Goal: Information Seeking & Learning: Learn about a topic

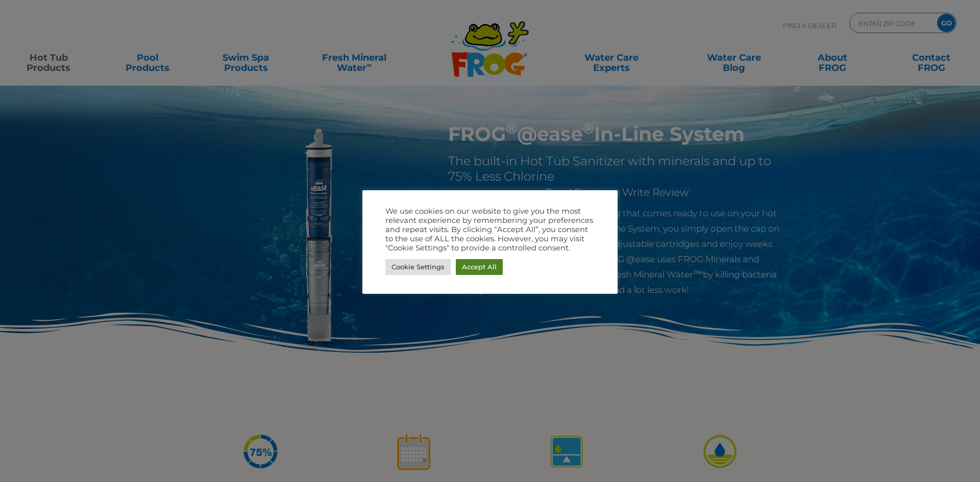
click at [496, 270] on link "Accept All" at bounding box center [479, 267] width 47 height 16
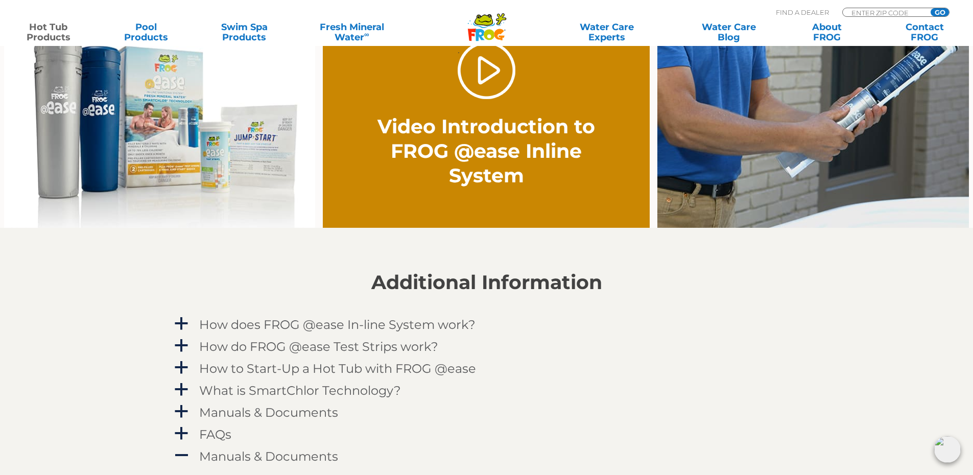
scroll to position [868, 0]
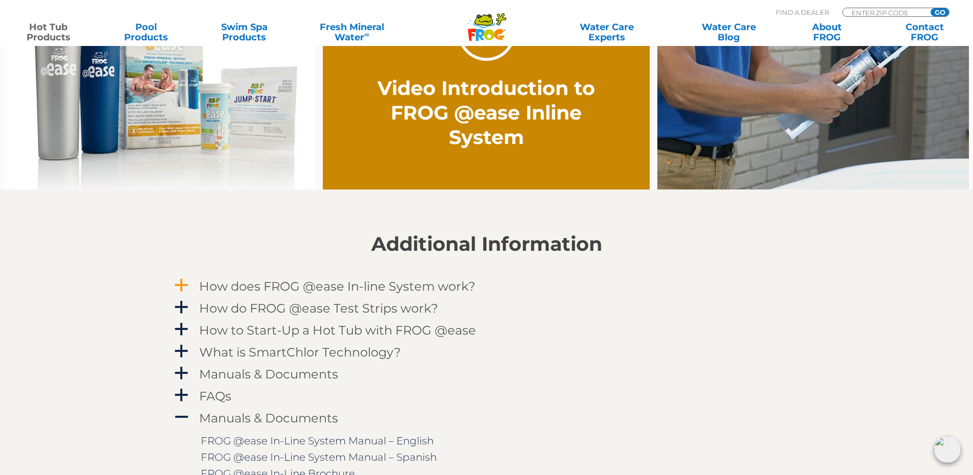
click at [184, 283] on span "a" at bounding box center [181, 285] width 15 height 15
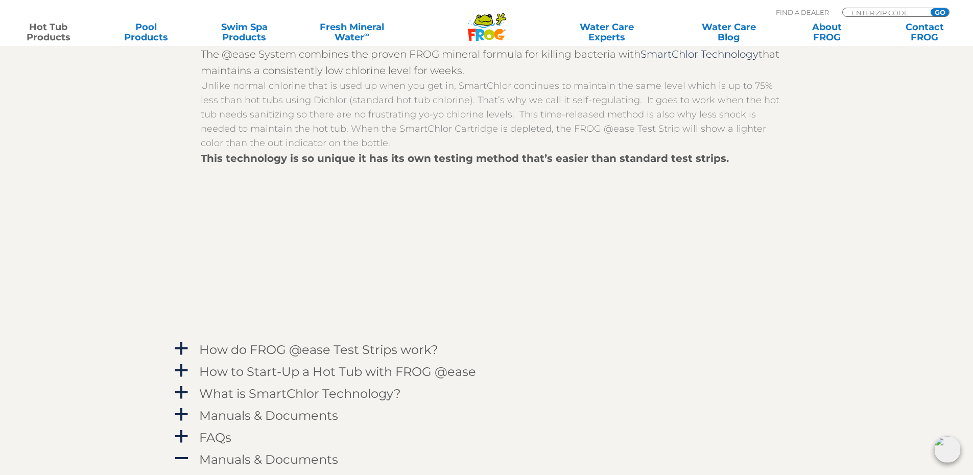
scroll to position [1123, 0]
click at [183, 348] on span "a" at bounding box center [181, 348] width 15 height 15
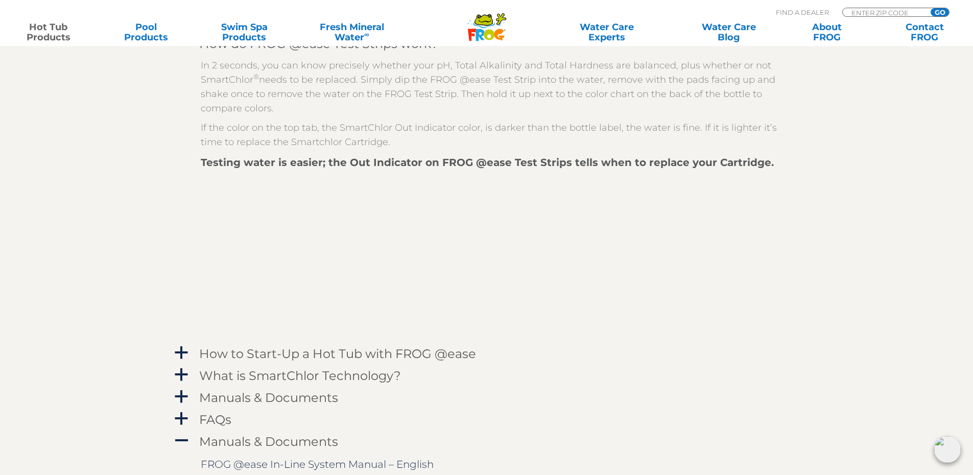
scroll to position [1430, 0]
click at [330, 356] on h4 "How to Start-Up a Hot Tub with FROG @ease" at bounding box center [337, 353] width 277 height 14
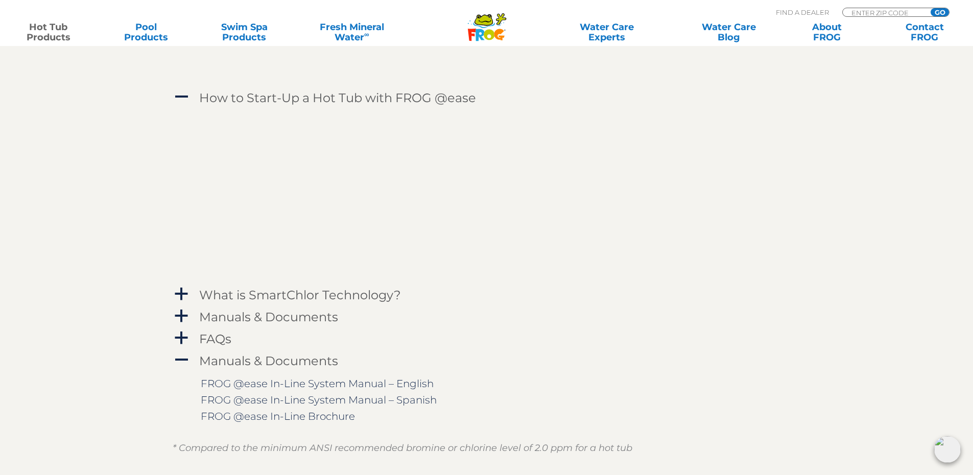
scroll to position [1685, 0]
click at [289, 292] on h4 "What is SmartChlor Technology?" at bounding box center [300, 294] width 202 height 14
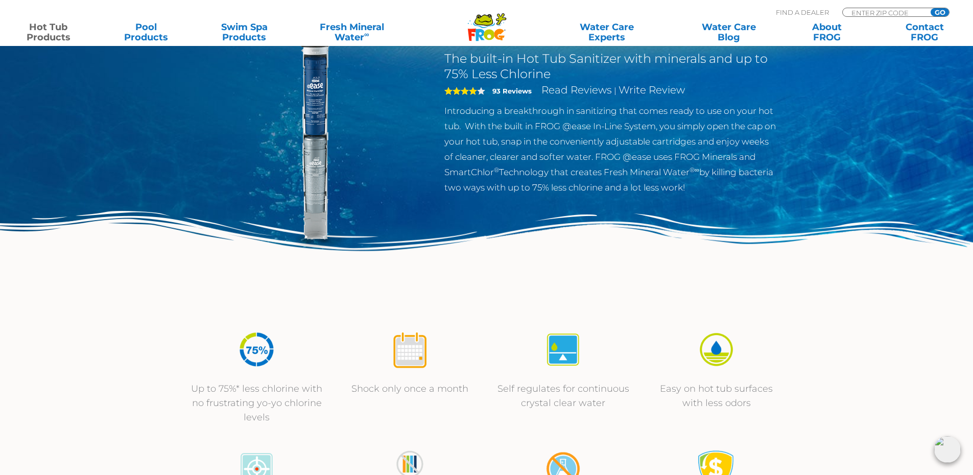
scroll to position [0, 0]
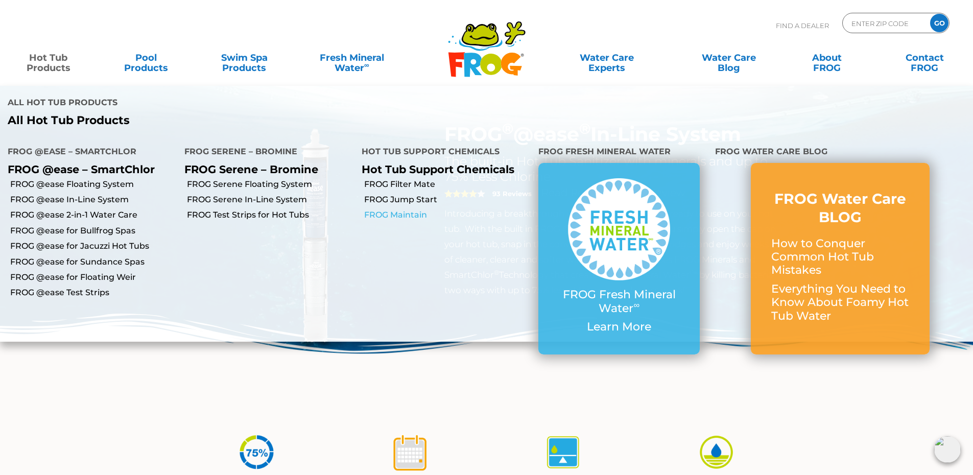
click at [392, 214] on link "FROG Maintain" at bounding box center [447, 214] width 166 height 11
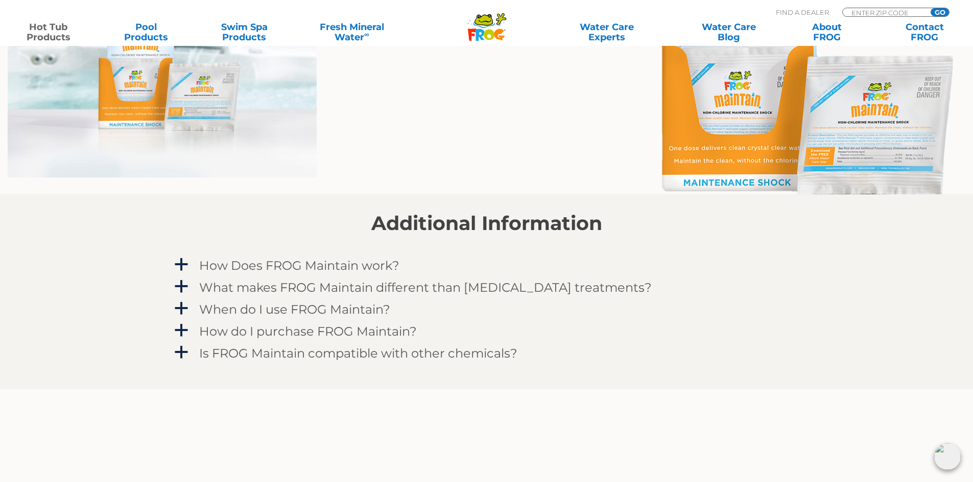
scroll to position [868, 0]
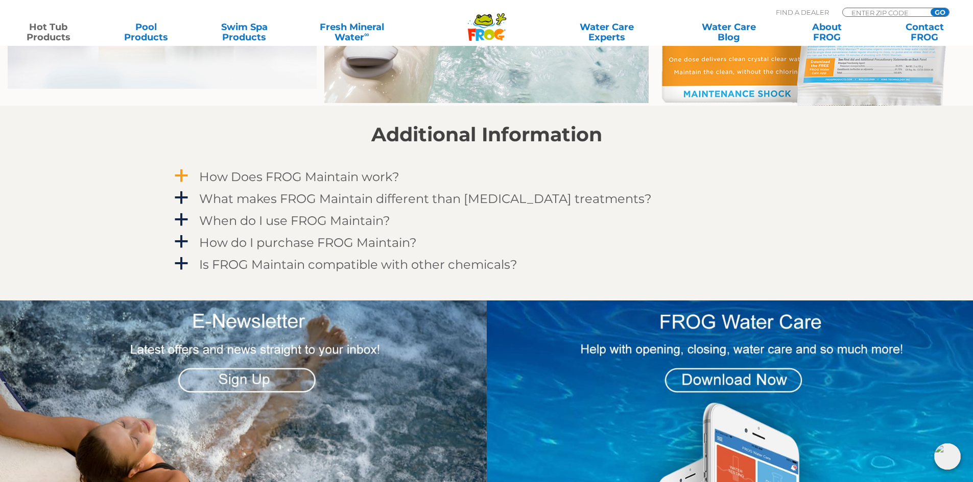
click at [337, 177] on h4 "How Does FROG Maintain work?" at bounding box center [299, 177] width 200 height 14
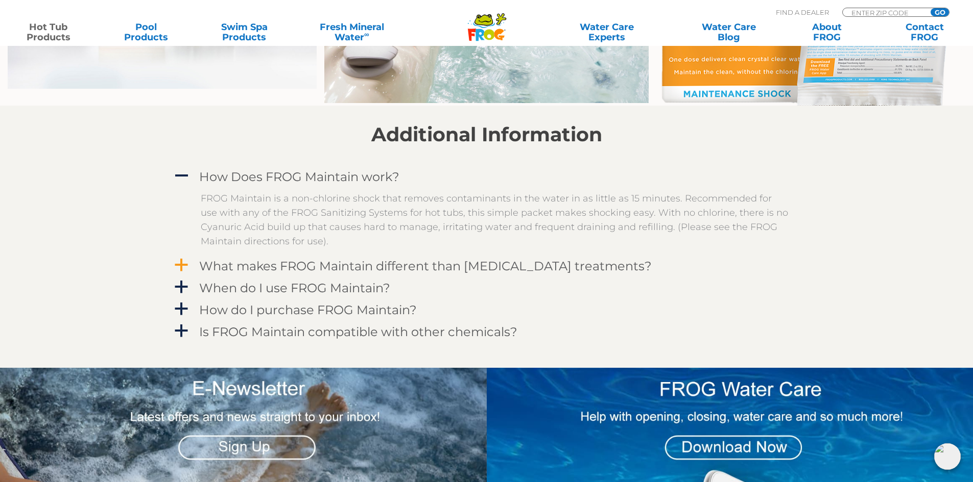
click at [361, 267] on h4 "What makes FROG Maintain different than other shock treatments?" at bounding box center [425, 266] width 452 height 14
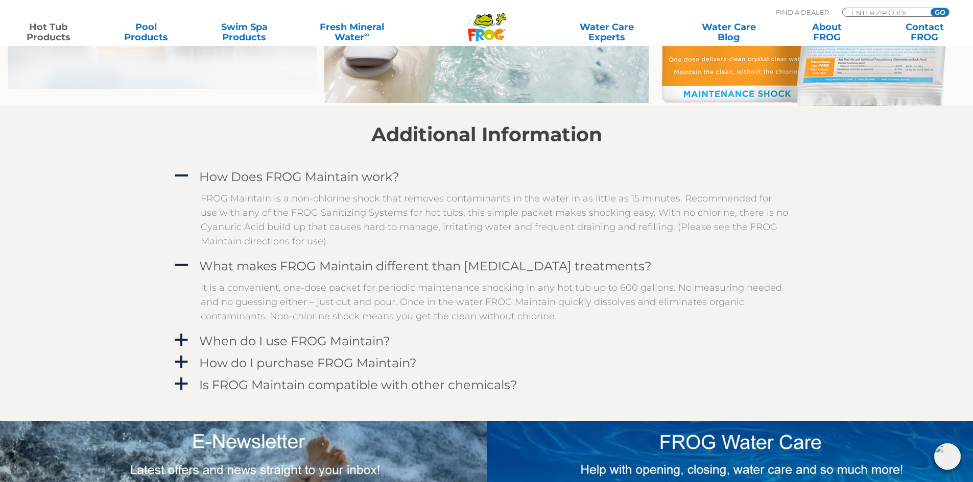
scroll to position [919, 0]
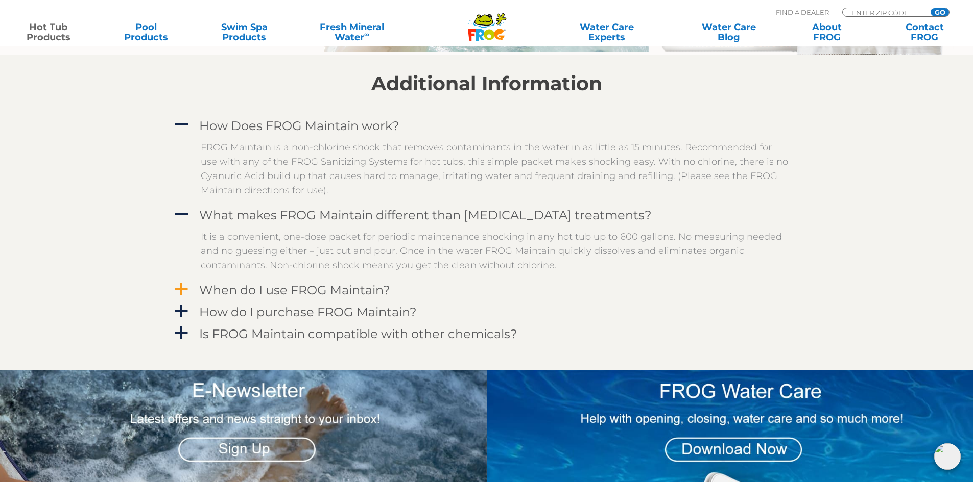
click at [345, 290] on h4 "When do I use FROG Maintain?" at bounding box center [294, 290] width 191 height 14
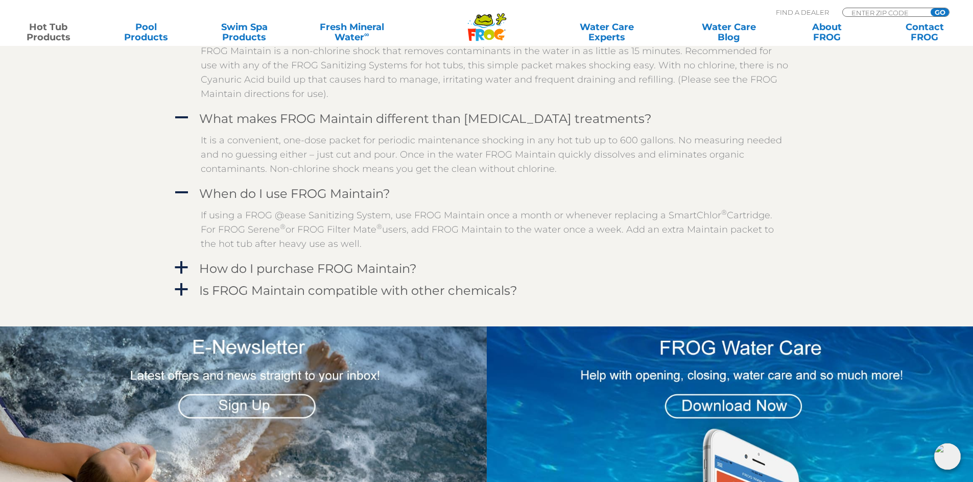
scroll to position [1021, 0]
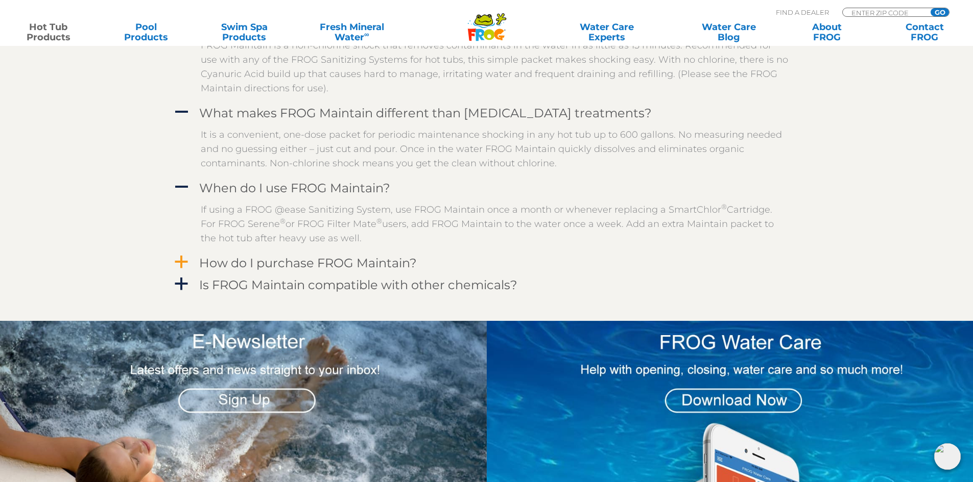
click at [316, 266] on h4 "How do I purchase FROG Maintain?" at bounding box center [307, 263] width 217 height 14
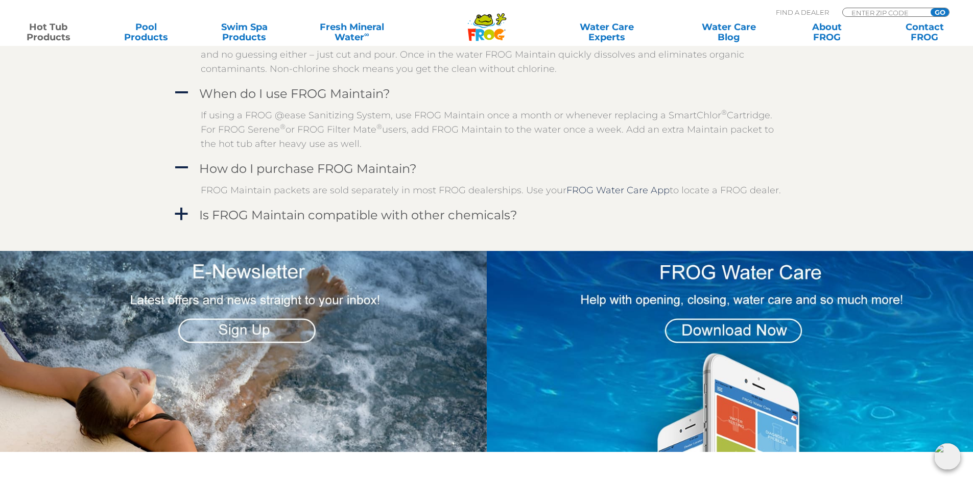
scroll to position [1123, 0]
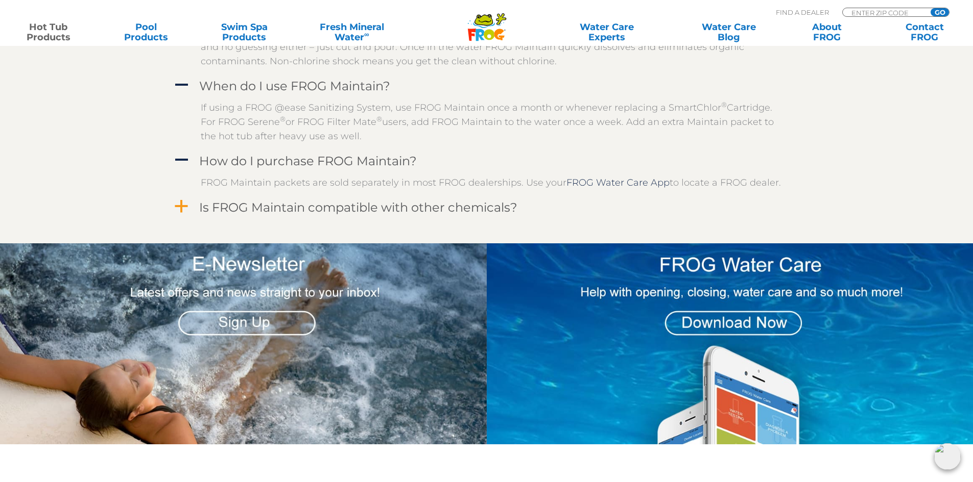
click at [381, 213] on h4 "Is FROG Maintain compatible with other chemicals?" at bounding box center [358, 208] width 318 height 14
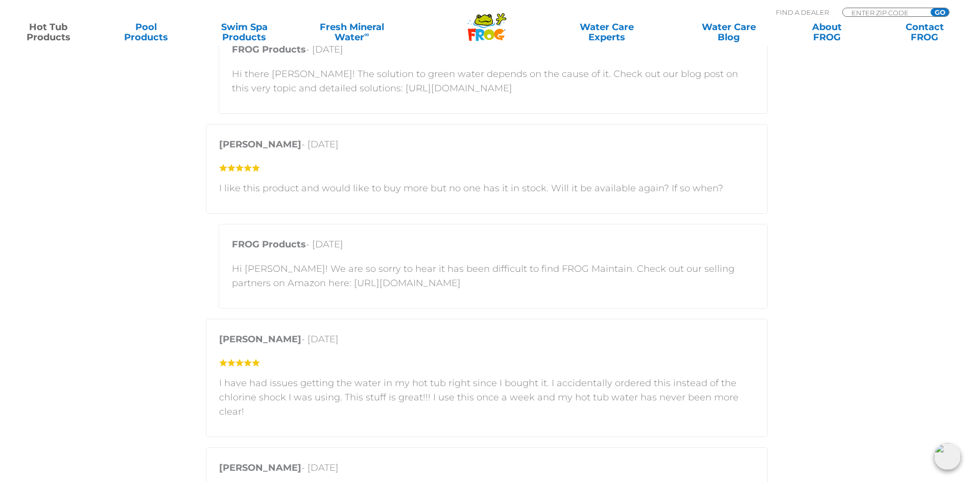
scroll to position [1940, 0]
